Goal: Information Seeking & Learning: Check status

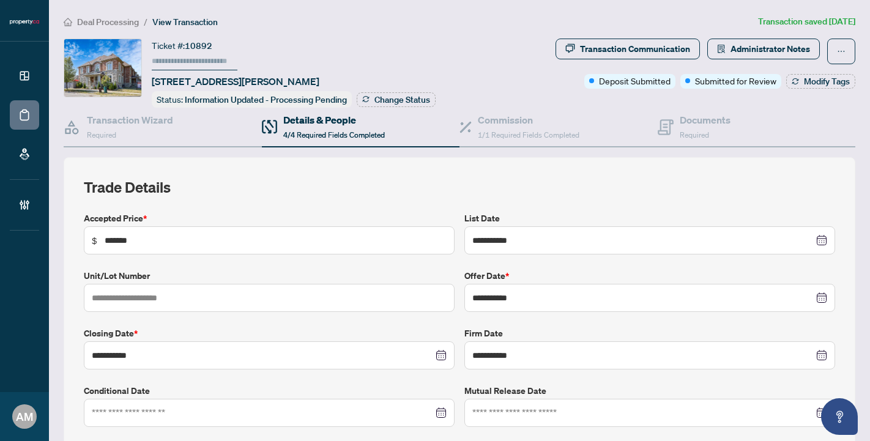
click at [119, 19] on span "Deal Processing" at bounding box center [108, 22] width 62 height 11
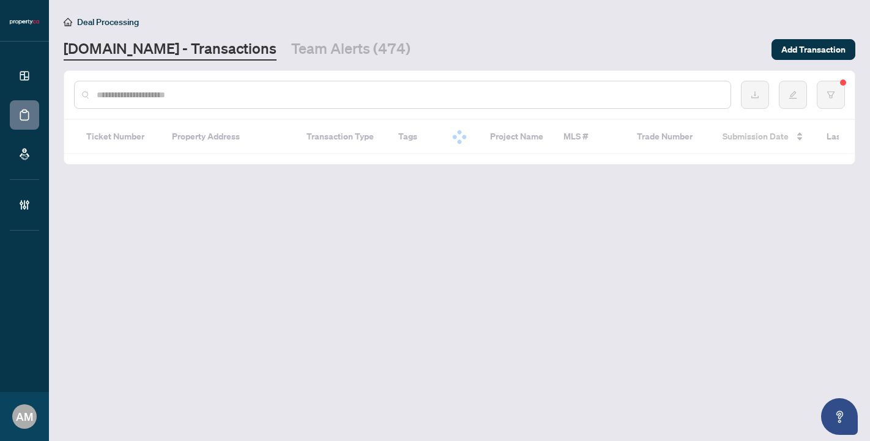
click at [231, 102] on div at bounding box center [402, 95] width 657 height 28
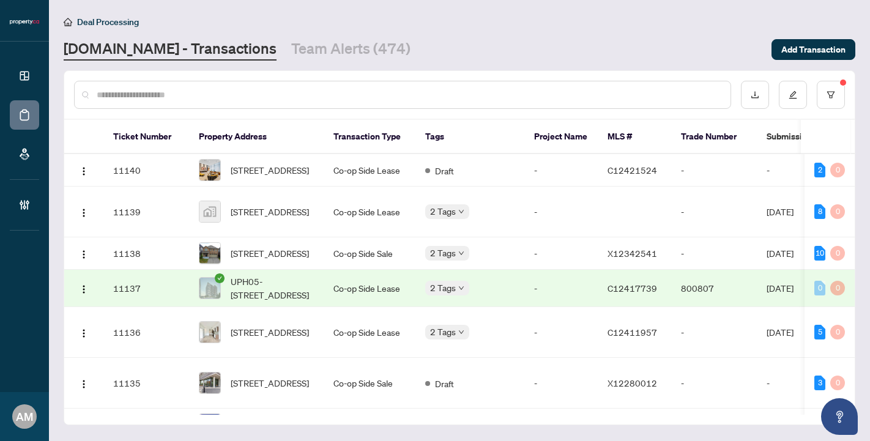
click at [232, 99] on input "text" at bounding box center [409, 94] width 624 height 13
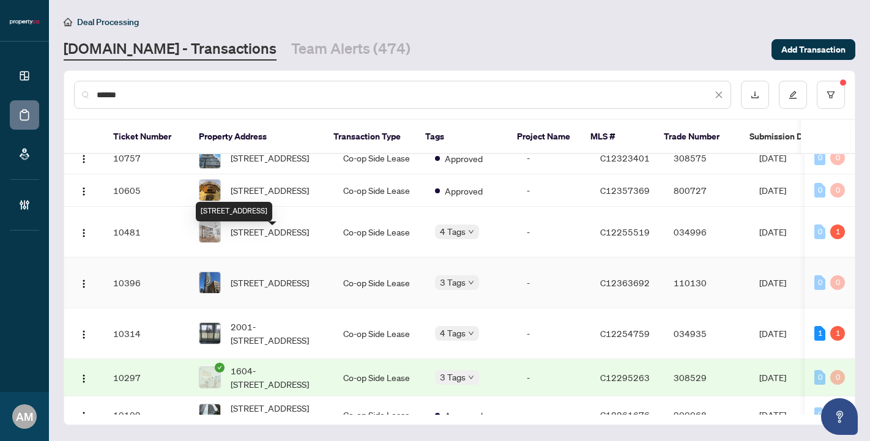
scroll to position [116, 0]
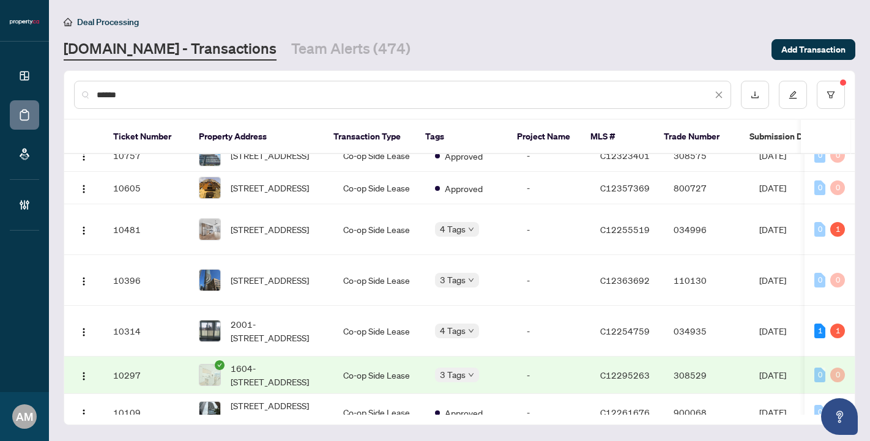
type input "******"
click at [293, 362] on span "1604-[STREET_ADDRESS]" at bounding box center [277, 375] width 93 height 27
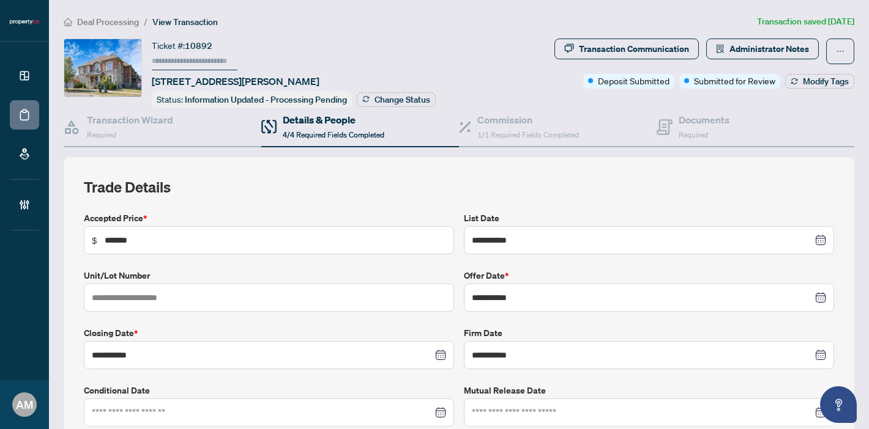
click at [117, 24] on span "Deal Processing" at bounding box center [108, 22] width 62 height 11
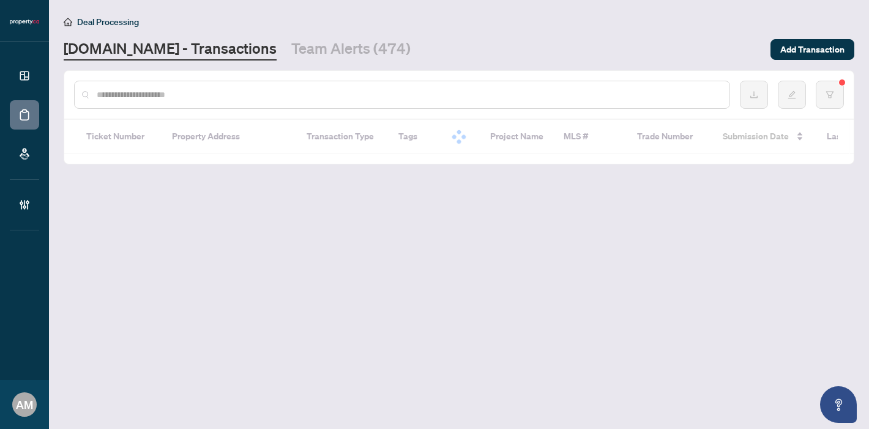
click at [175, 101] on div at bounding box center [402, 95] width 656 height 28
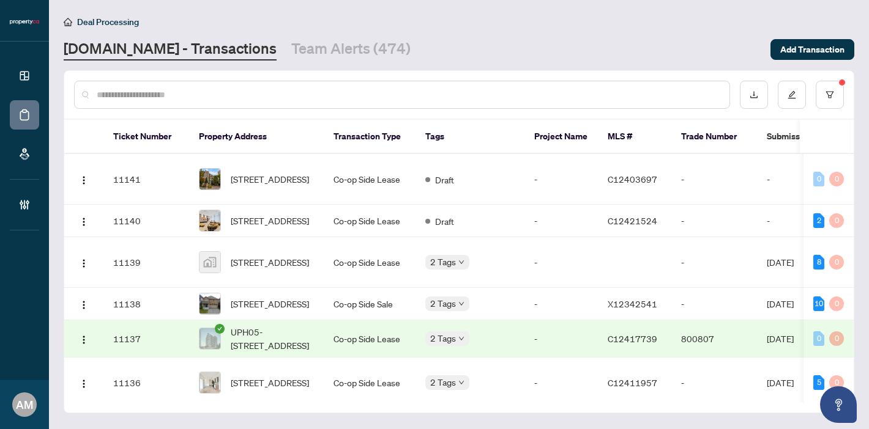
click at [199, 100] on input "text" at bounding box center [408, 94] width 623 height 13
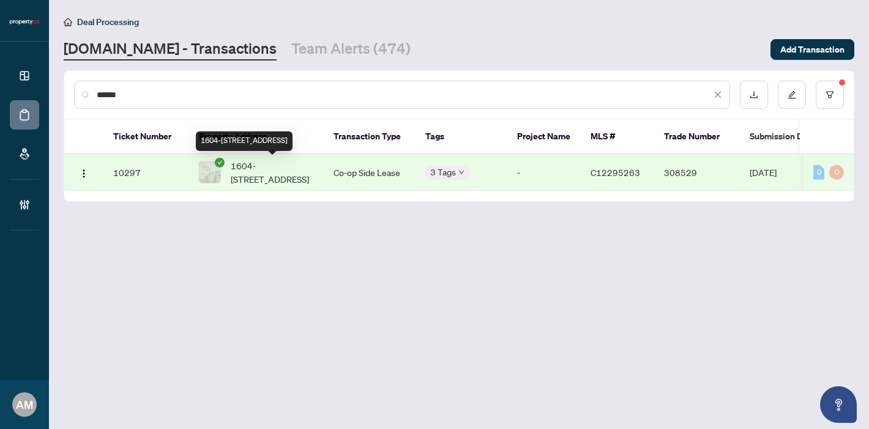
type input "******"
click at [268, 179] on span "1604-[STREET_ADDRESS]" at bounding box center [272, 172] width 83 height 27
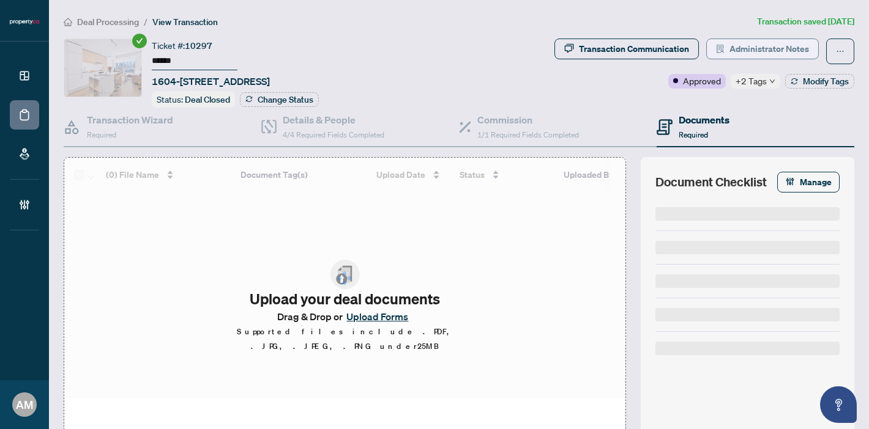
click at [748, 47] on span "Administrator Notes" at bounding box center [769, 49] width 80 height 20
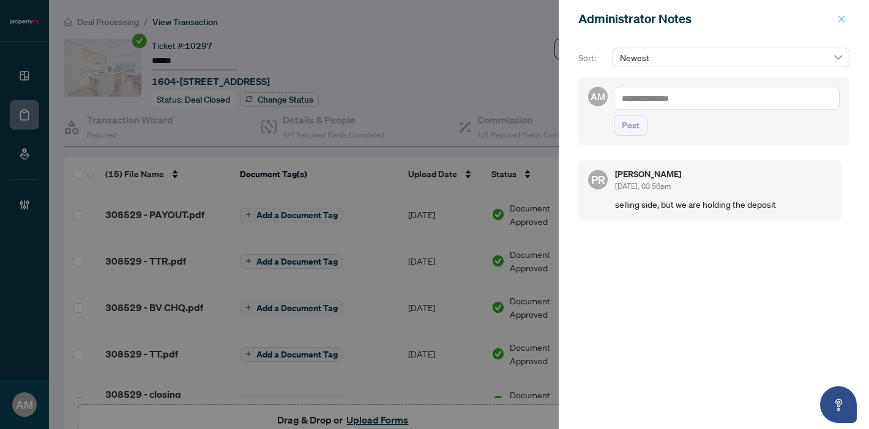
click at [838, 20] on icon "close" at bounding box center [841, 19] width 9 height 9
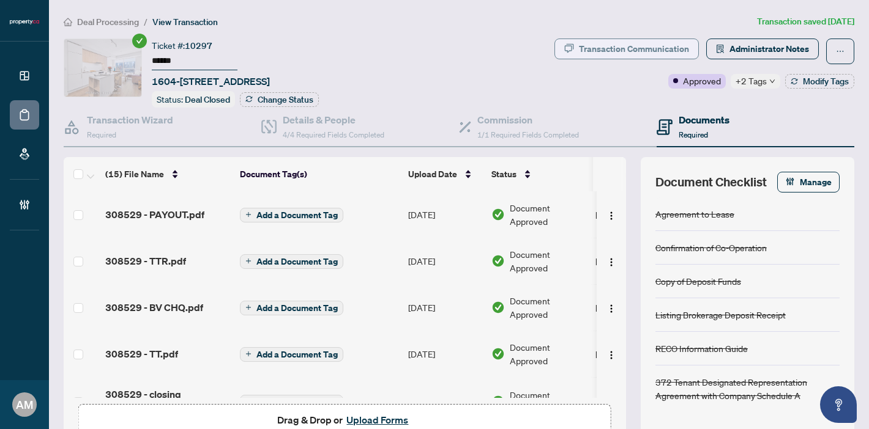
click at [627, 43] on div "Transaction Communication" at bounding box center [634, 49] width 110 height 20
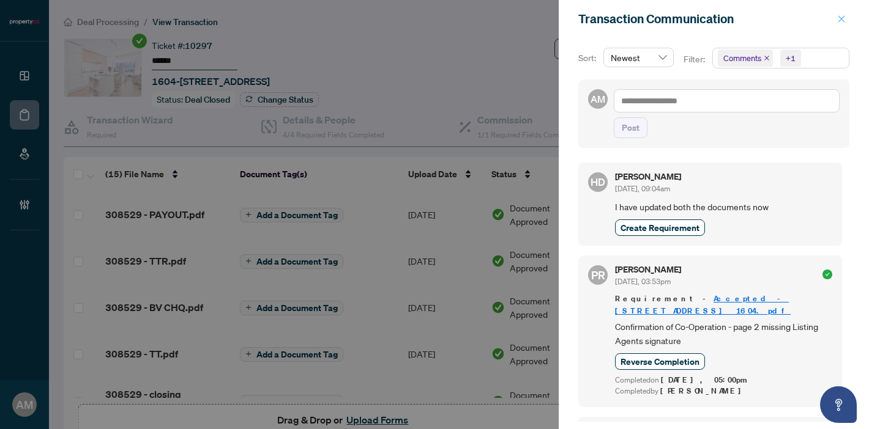
click at [836, 20] on button "button" at bounding box center [841, 19] width 16 height 15
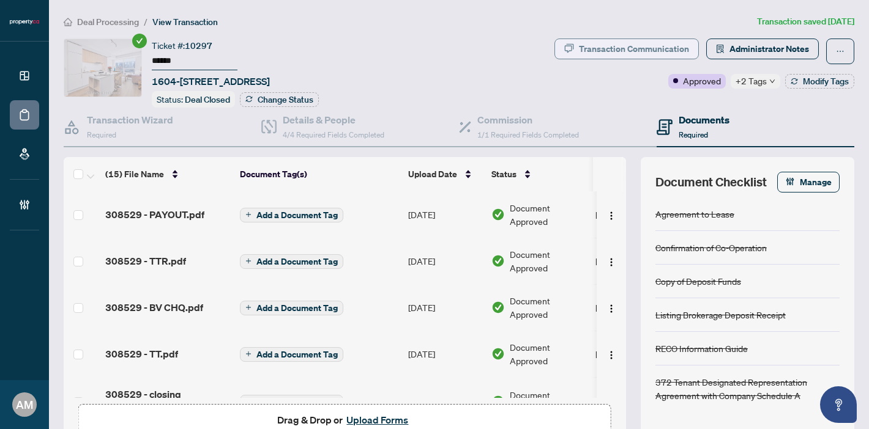
click at [630, 51] on div "Transaction Communication" at bounding box center [634, 49] width 110 height 20
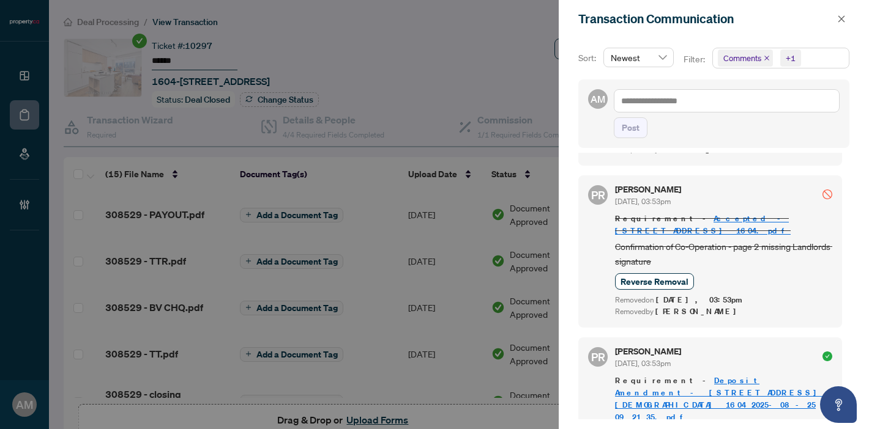
scroll to position [403, 0]
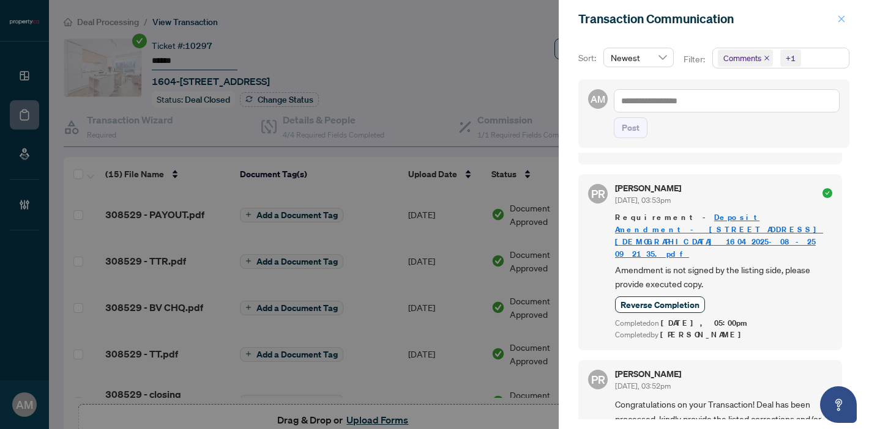
click at [841, 22] on icon "close" at bounding box center [841, 19] width 9 height 9
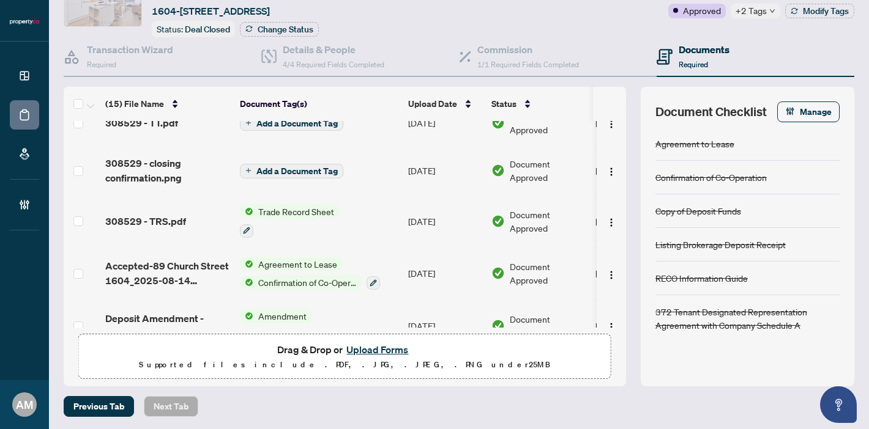
scroll to position [158, 0]
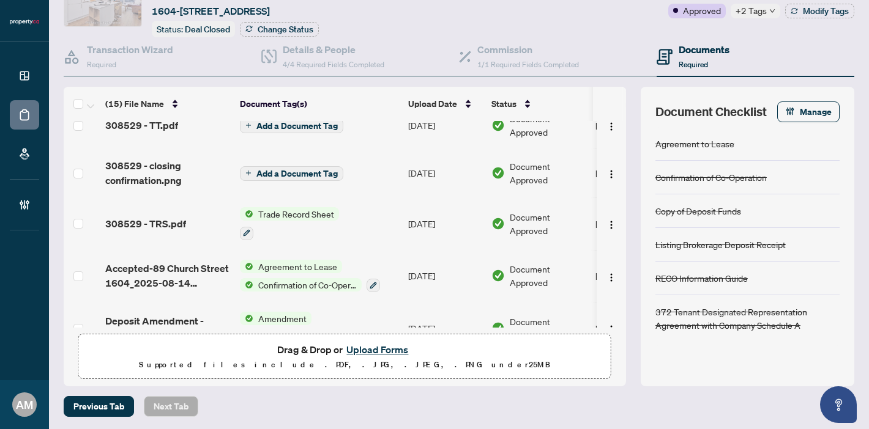
click at [179, 229] on td "308529 - TRS.pdf" at bounding box center [167, 224] width 135 height 53
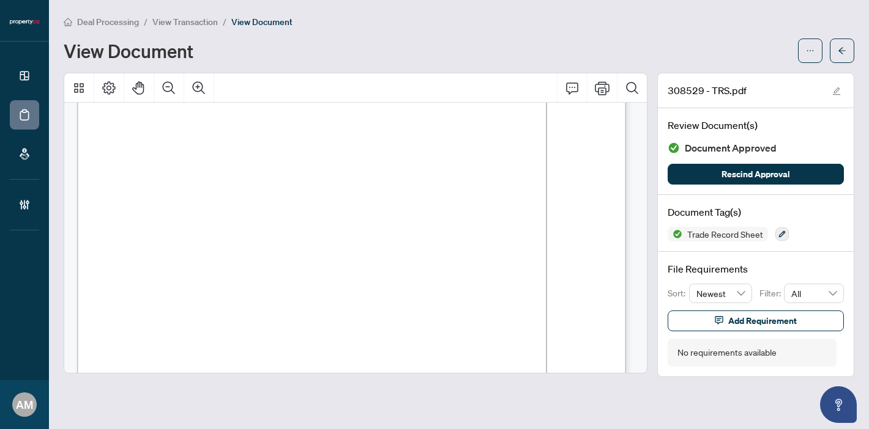
scroll to position [782, 0]
click at [171, 23] on span "View Transaction" at bounding box center [184, 22] width 65 height 11
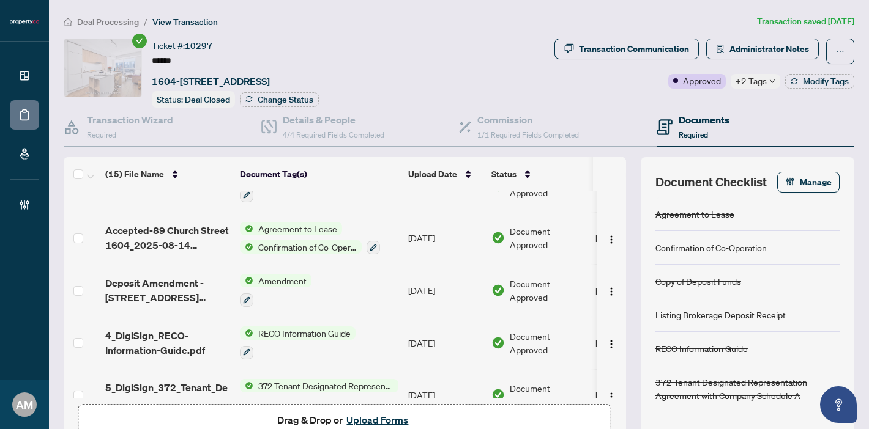
scroll to position [264, 0]
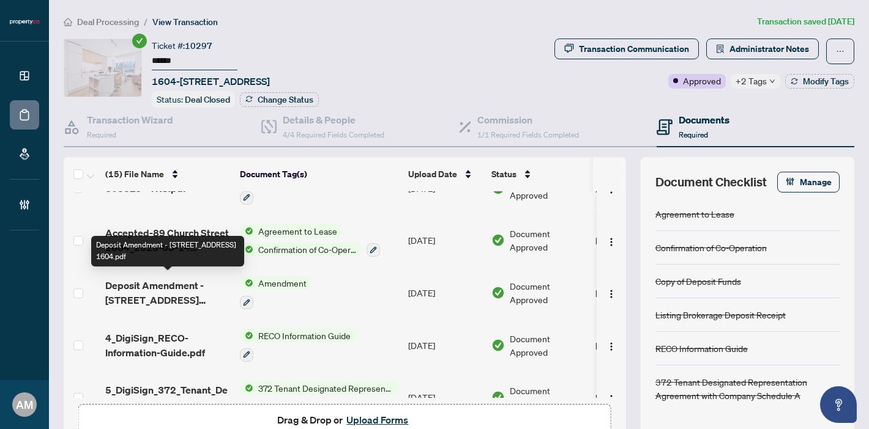
click at [184, 288] on span "Deposit Amendment - [STREET_ADDRESS] 1604.pdf" at bounding box center [167, 292] width 125 height 29
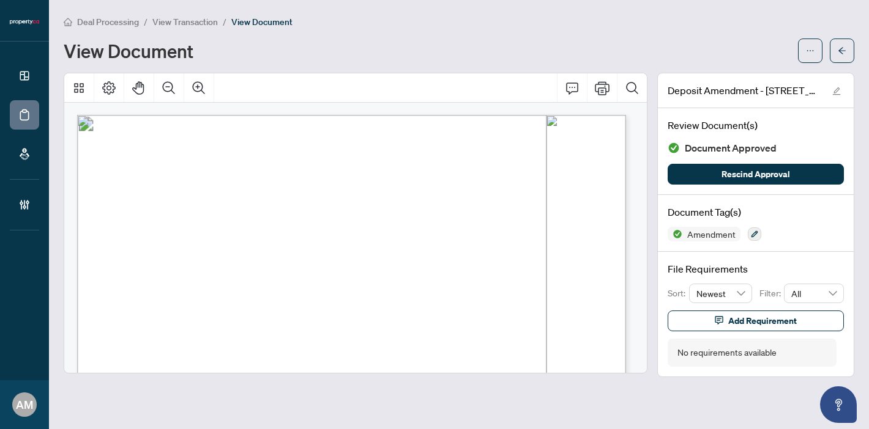
click at [127, 21] on span "Deal Processing" at bounding box center [108, 22] width 62 height 11
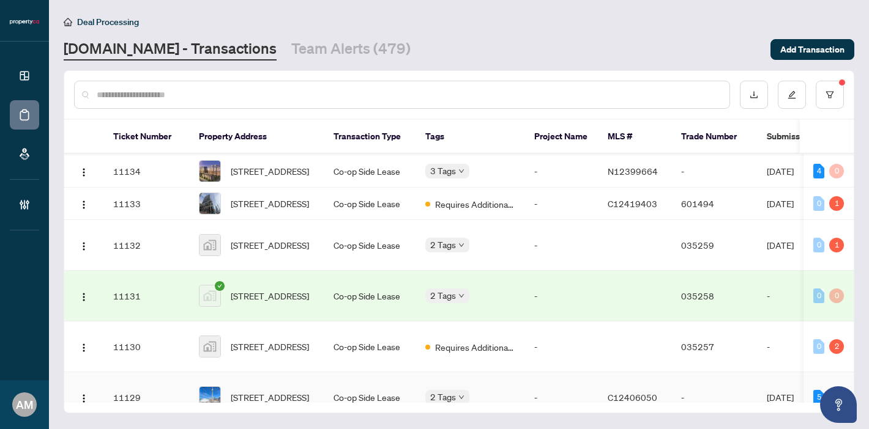
scroll to position [78, 0]
